Goal: Task Accomplishment & Management: Complete application form

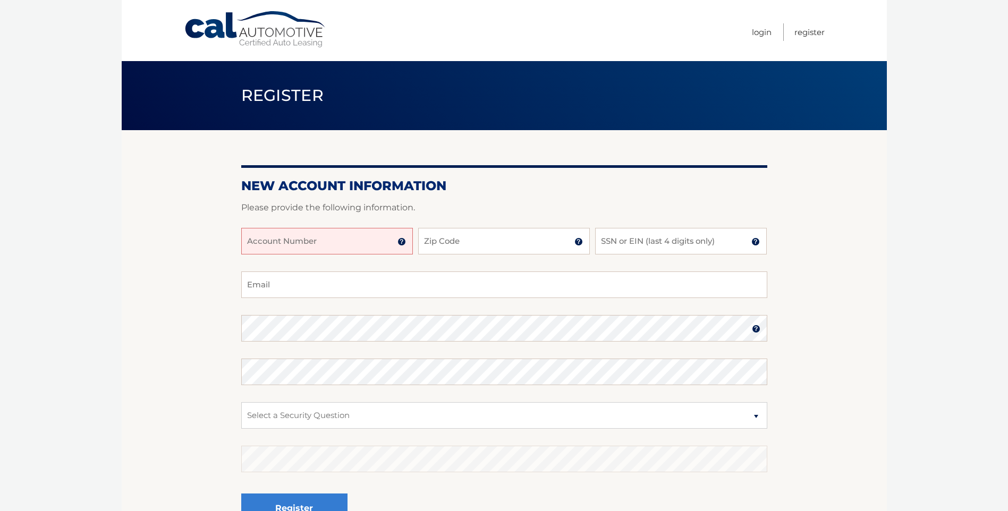
click at [283, 248] on input "Account Number" at bounding box center [327, 241] width 172 height 27
type input "44455979610"
click at [206, 266] on section "New Account Information Please provide the following information. 44455979610 A…" at bounding box center [504, 337] width 765 height 415
click at [265, 248] on input "44455979610" at bounding box center [327, 241] width 172 height 27
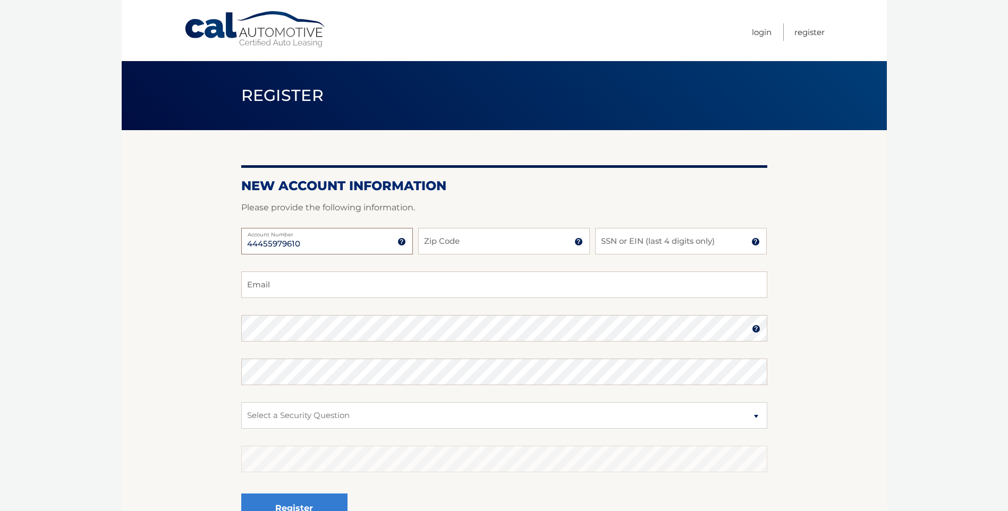
click at [277, 245] on input "44455979610" at bounding box center [327, 241] width 172 height 27
click at [460, 248] on input "Zip Code" at bounding box center [504, 241] width 172 height 27
type input "11590"
click at [695, 236] on input "SSN or EIN (last 4 digits only)" at bounding box center [681, 241] width 172 height 27
type input "7270"
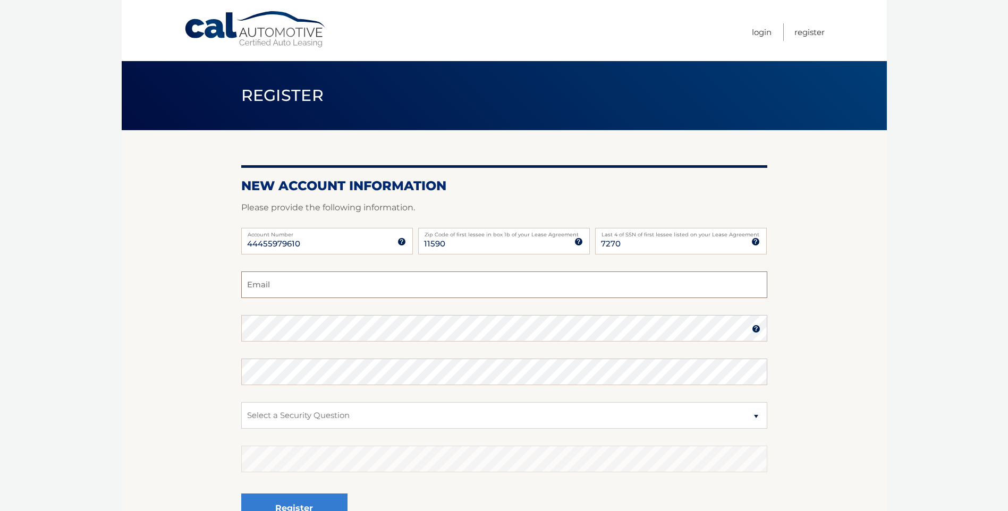
click at [613, 281] on input "Email" at bounding box center [504, 284] width 526 height 27
type input "[EMAIL_ADDRESS][DOMAIN_NAME]"
click at [122, 321] on section "New Account Information Please provide the following information. 44455979610 A…" at bounding box center [504, 337] width 765 height 415
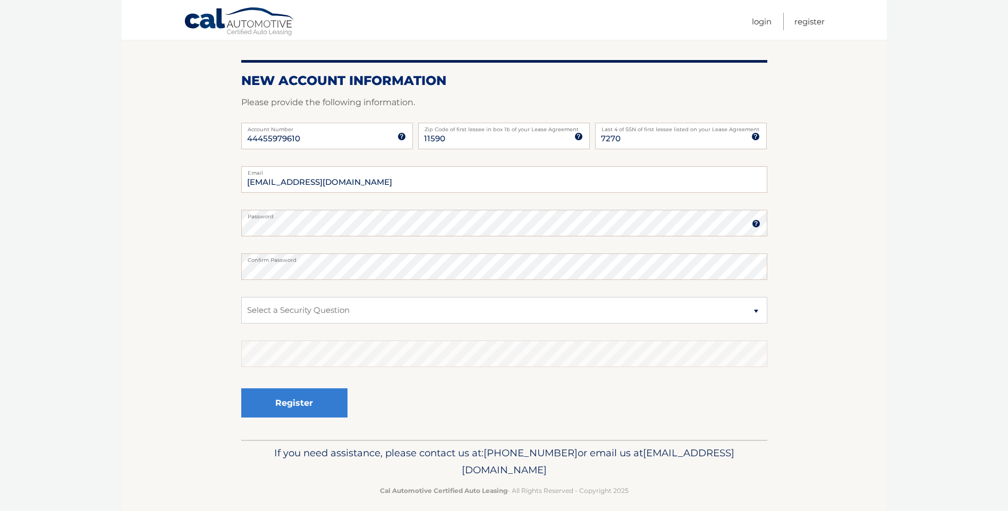
scroll to position [106, 0]
click at [699, 261] on label "Confirm Password" at bounding box center [504, 256] width 526 height 8
click at [660, 304] on select "Select a Security Question What was the name of your elementary school? What is…" at bounding box center [504, 309] width 526 height 27
select select "3"
click at [241, 296] on select "Select a Security Question What was the name of your elementary school? What is…" at bounding box center [504, 309] width 526 height 27
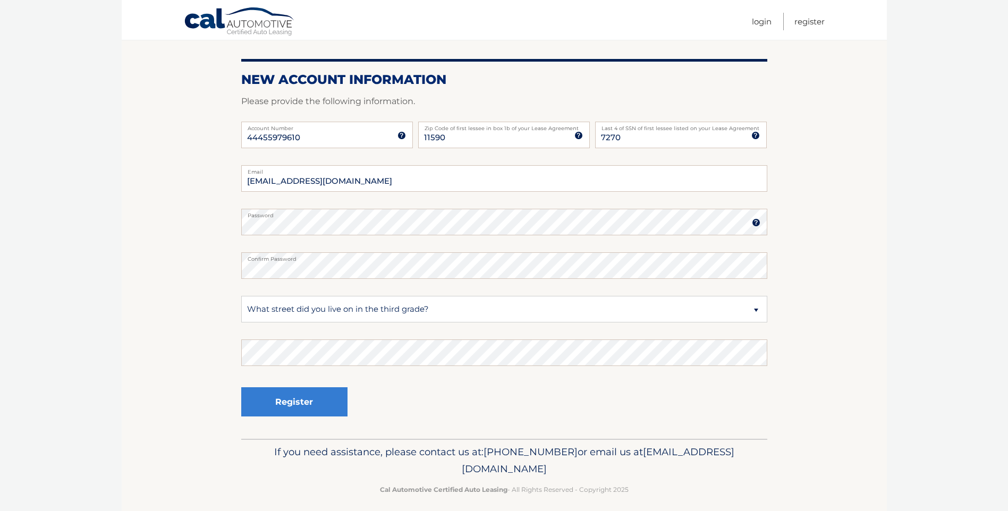
click at [504, 368] on fieldset "[EMAIL_ADDRESS][DOMAIN_NAME] Email Password Password should be a minimum of 6 c…" at bounding box center [504, 302] width 526 height 274
click at [861, 371] on section "New Account Information Please provide the following information. 44455979610 A…" at bounding box center [504, 231] width 765 height 415
click at [187, 279] on section "New Account Information Please provide the following information. 44455979610 A…" at bounding box center [504, 231] width 765 height 415
click at [290, 403] on button "Register" at bounding box center [294, 401] width 106 height 29
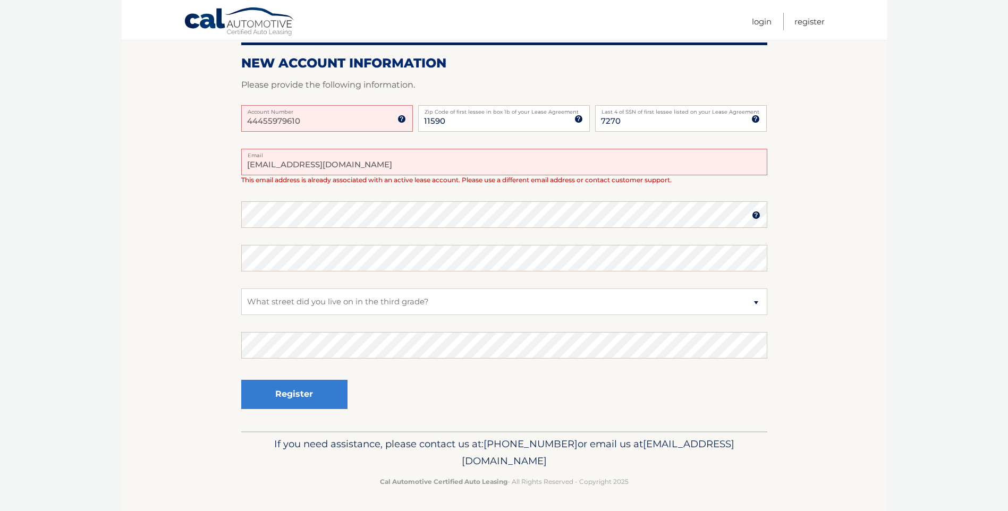
scroll to position [157, 0]
click at [297, 120] on input "44455979610" at bounding box center [327, 118] width 172 height 27
type input "44455979610"
click at [124, 188] on section "One or more fields have an error. New Account Information Please provide the fo…" at bounding box center [504, 201] width 765 height 457
